Goal: Communication & Community: Ask a question

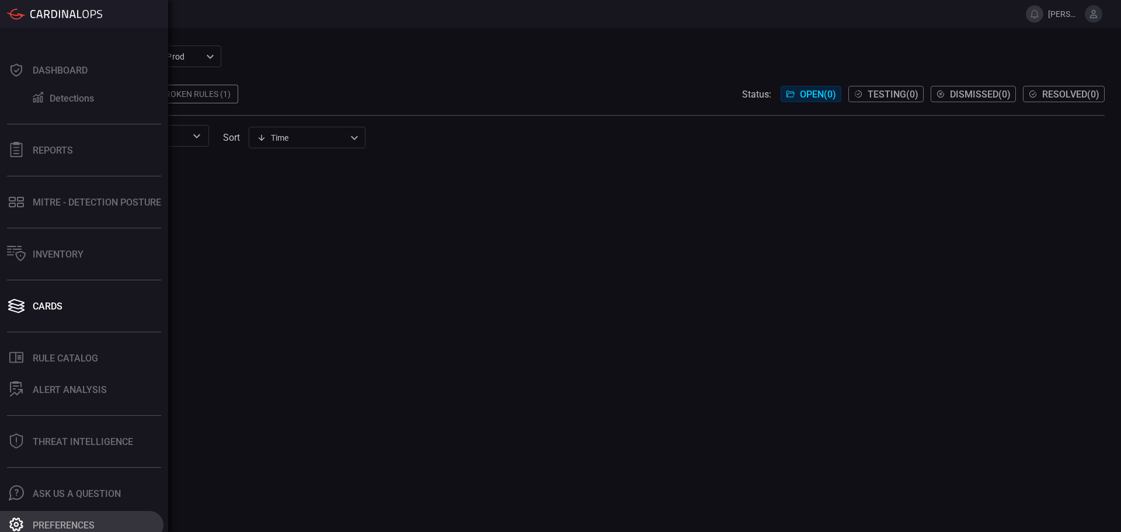
click at [15, 527] on icon at bounding box center [16, 524] width 15 height 15
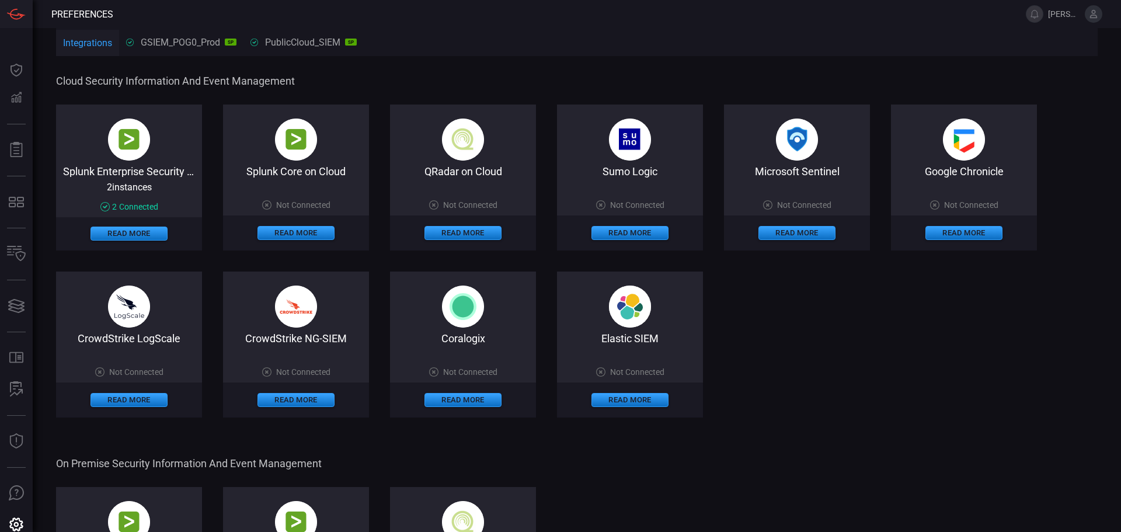
click at [1098, 9] on icon at bounding box center [1094, 14] width 11 height 11
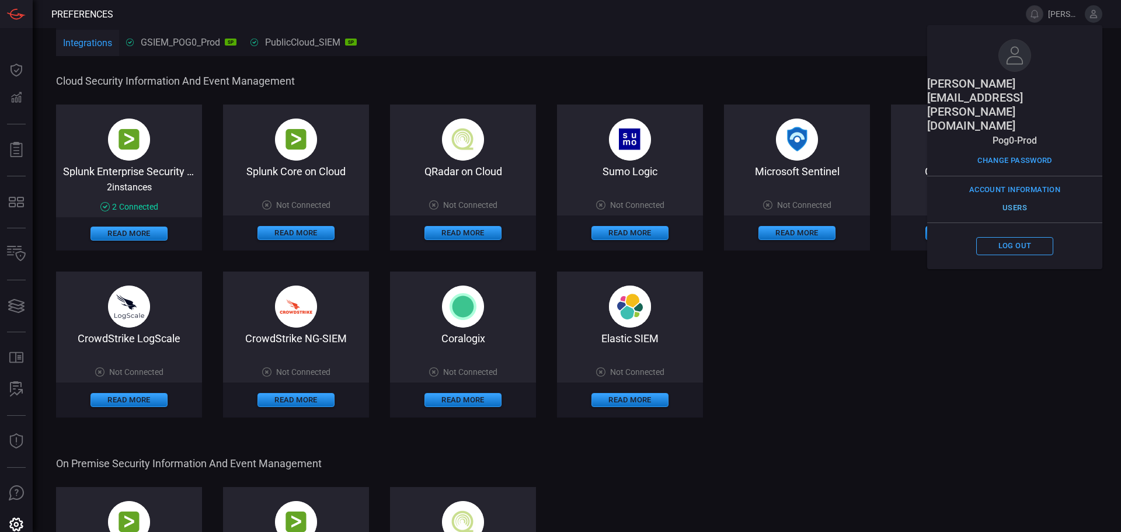
click at [1025, 199] on button "Users" at bounding box center [1015, 208] width 77 height 18
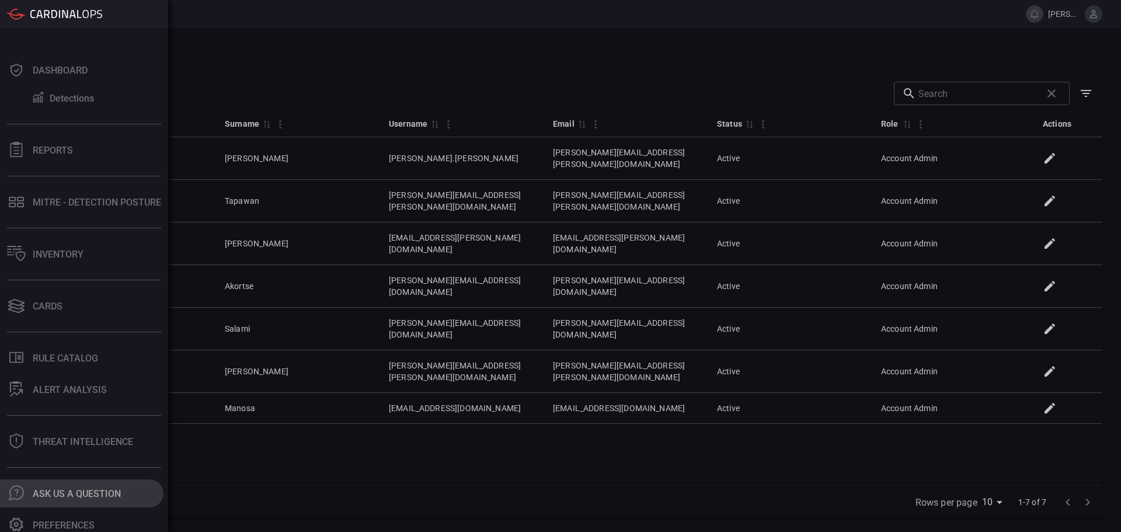
click at [56, 496] on div "Ask Us A Question" at bounding box center [77, 493] width 88 height 11
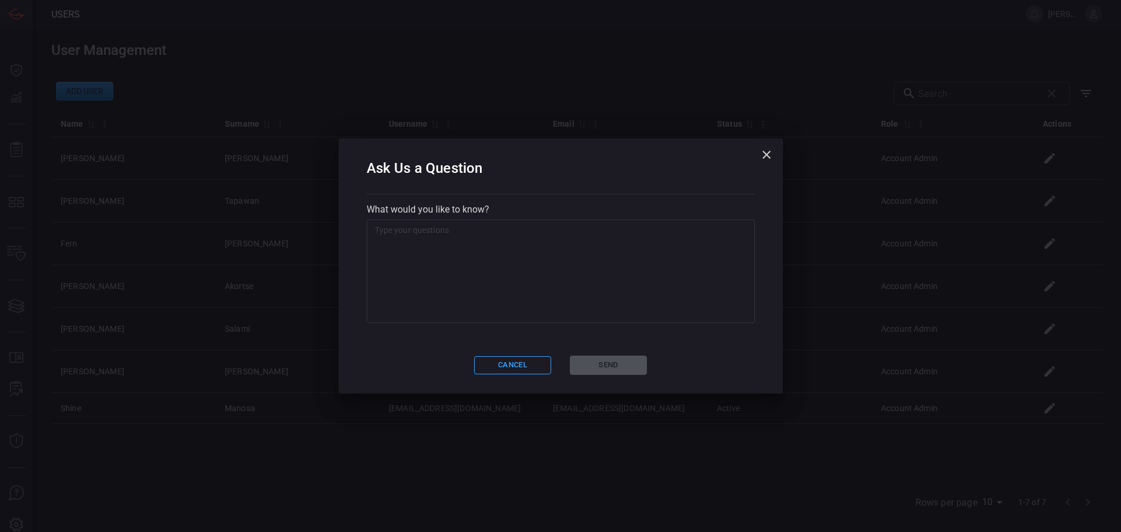
click at [584, 289] on textarea at bounding box center [561, 270] width 372 height 93
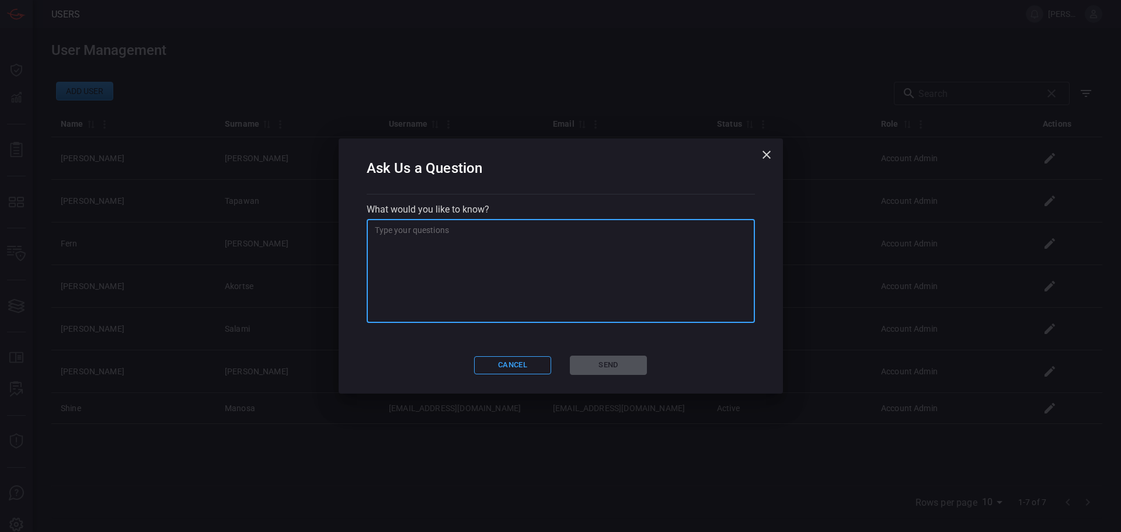
click at [590, 275] on textarea at bounding box center [561, 270] width 372 height 93
type textarea "What are the different User roles in cardinalops"
click at [627, 369] on button "Send" at bounding box center [608, 365] width 77 height 19
